Goal: Information Seeking & Learning: Find specific fact

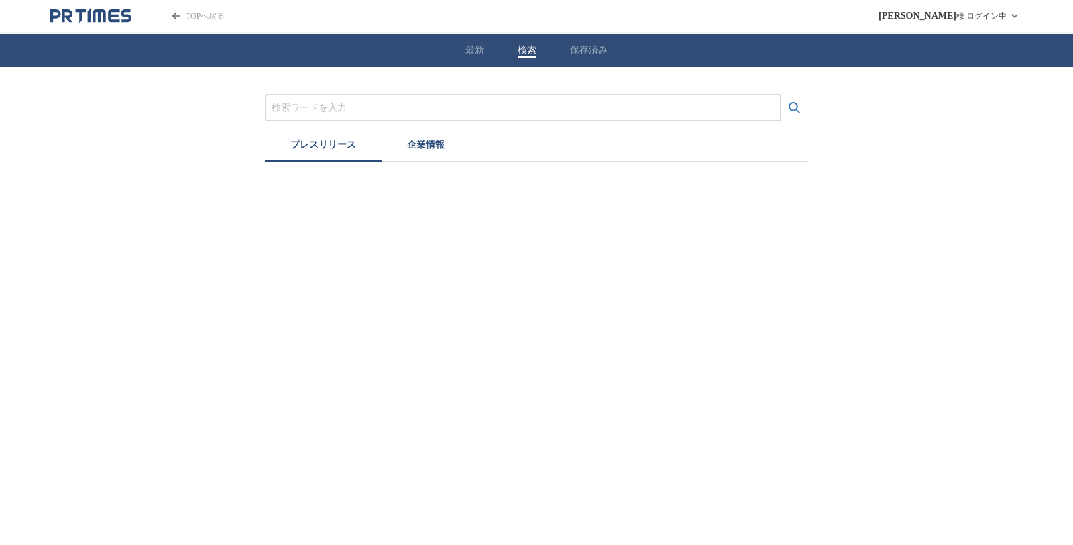
click at [333, 117] on div at bounding box center [523, 107] width 516 height 27
click at [329, 103] on input "プレスリリースおよび企業を検索する" at bounding box center [523, 108] width 503 height 15
click at [806, 105] on button "検索する" at bounding box center [794, 108] width 27 height 27
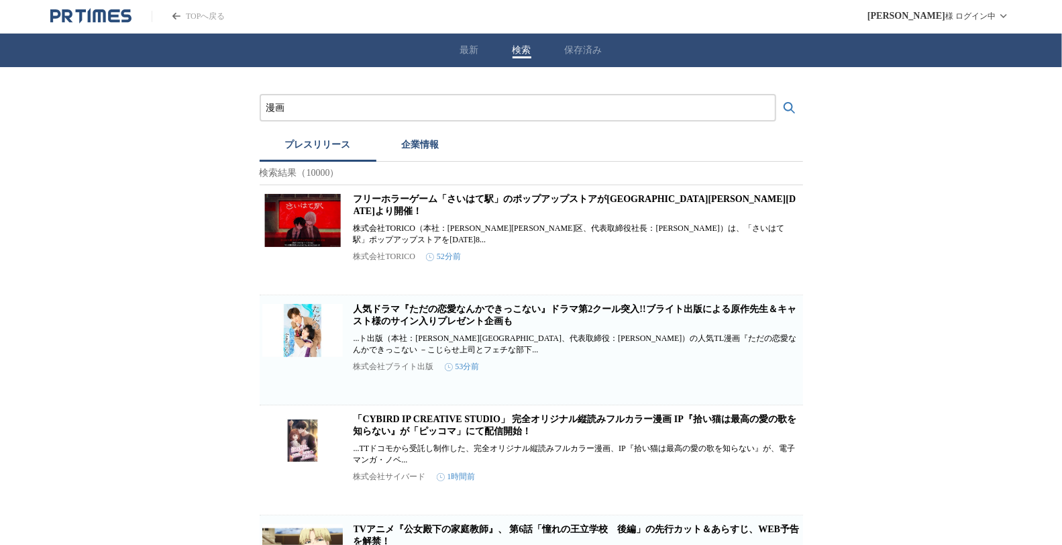
click at [378, 107] on input "漫画" at bounding box center [517, 108] width 503 height 15
type input "a"
click at [776, 95] on button "検索する" at bounding box center [789, 108] width 27 height 27
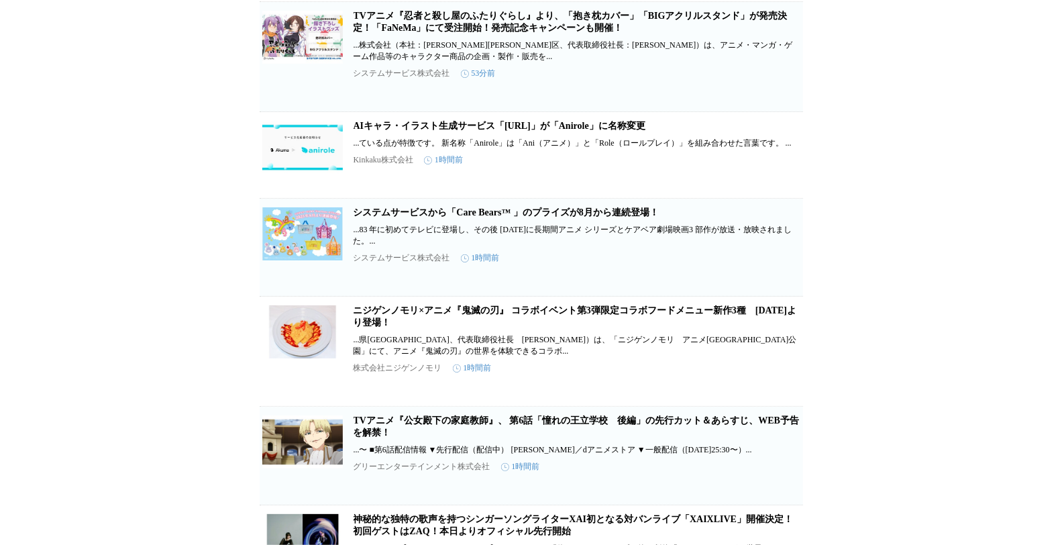
scroll to position [74, 0]
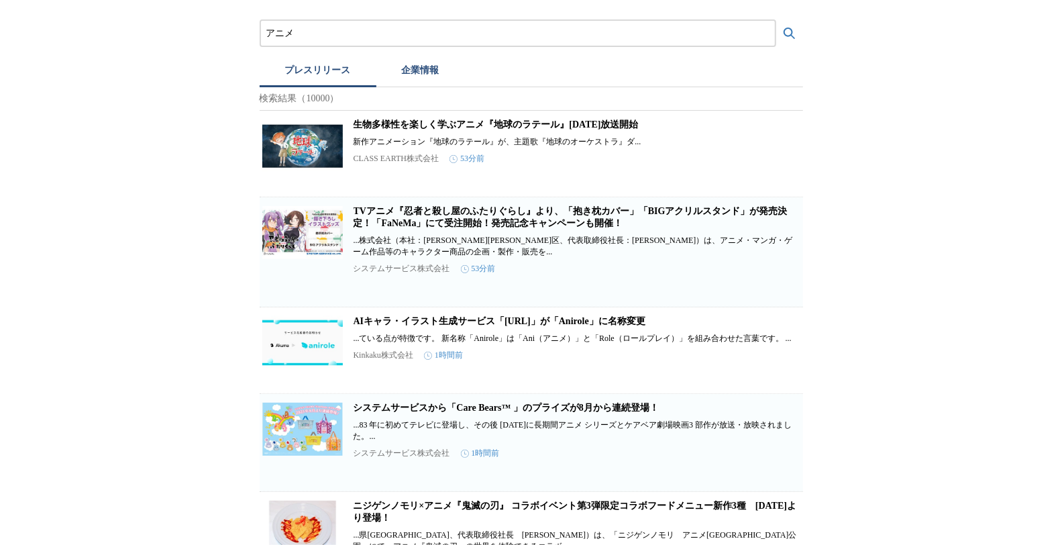
click at [364, 36] on input "アニメ" at bounding box center [517, 33] width 503 height 15
type input "ゲーム"
click at [776, 20] on button "検索する" at bounding box center [789, 33] width 27 height 27
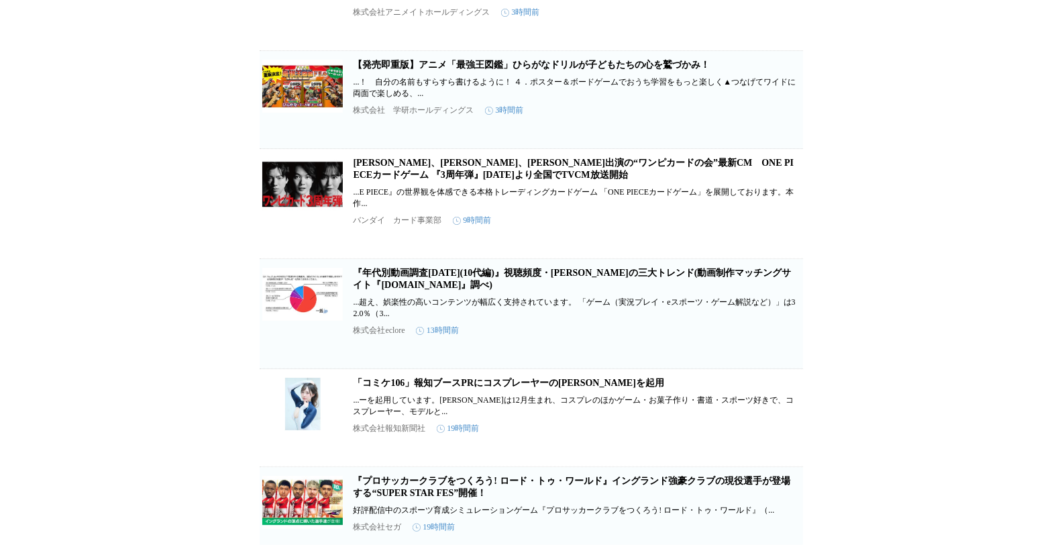
scroll to position [1341, 0]
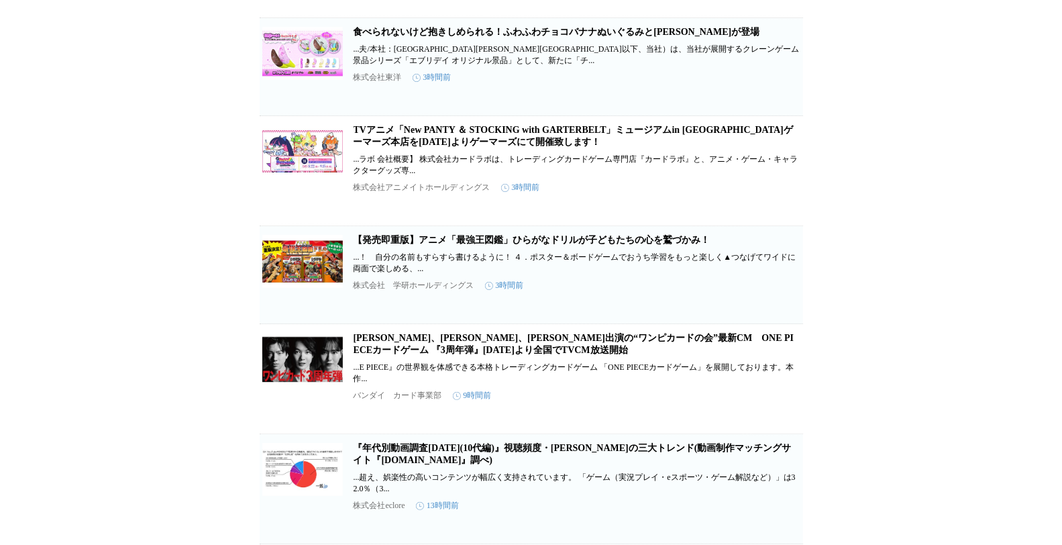
click at [450, 355] on link "[PERSON_NAME]、[PERSON_NAME]、[PERSON_NAME]出演の“ワンピカードの会”最新CM　ONE PIECEカードゲーム 『3周年…" at bounding box center [573, 344] width 441 height 22
